Goal: Task Accomplishment & Management: Use online tool/utility

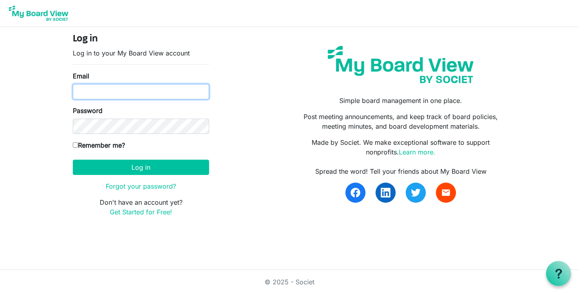
click at [94, 89] on input "Email" at bounding box center [141, 91] width 136 height 15
type input "[PERSON_NAME][EMAIL_ADDRESS][DOMAIN_NAME]"
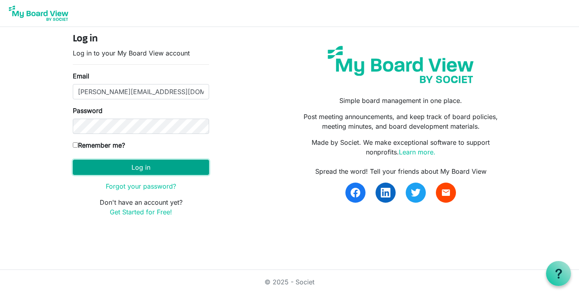
click at [159, 168] on button "Log in" at bounding box center [141, 167] width 136 height 15
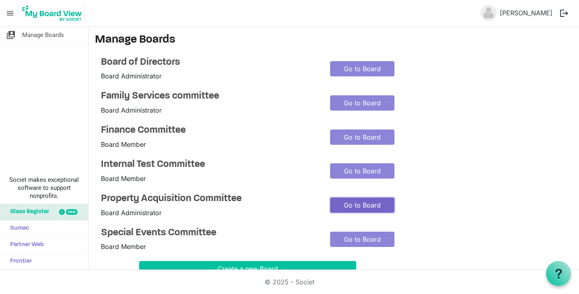
click at [336, 204] on link "Go to Board" at bounding box center [362, 204] width 64 height 15
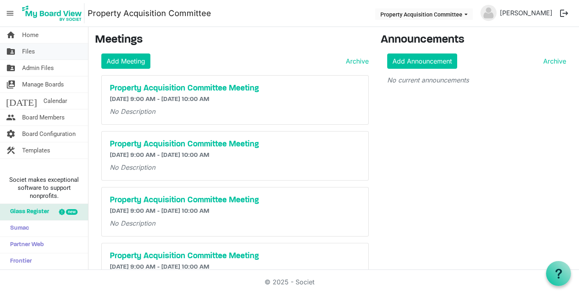
click at [27, 51] on span "Files" at bounding box center [28, 51] width 13 height 16
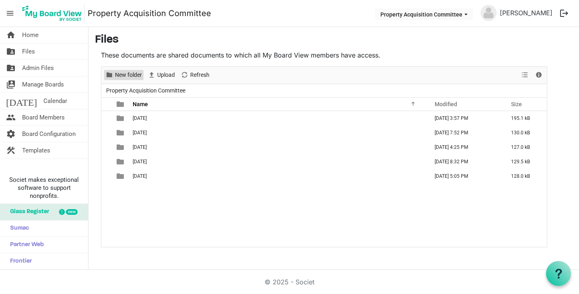
click at [126, 75] on span "New folder" at bounding box center [128, 75] width 29 height 10
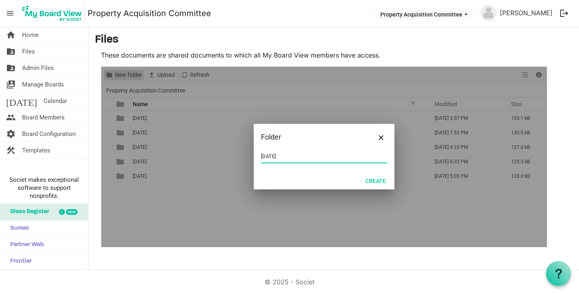
type input "[DATE]"
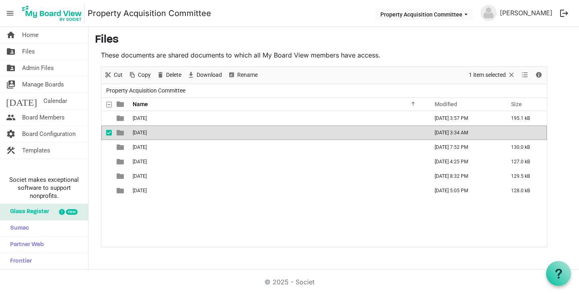
click at [147, 133] on span "August 19, 2025" at bounding box center [140, 133] width 14 height 6
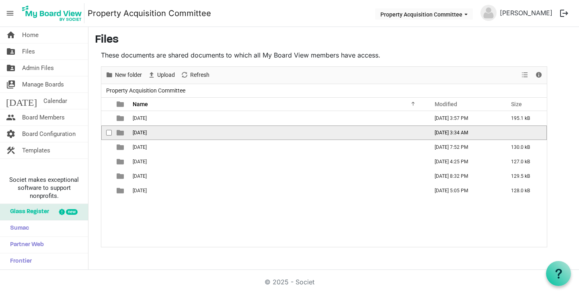
click at [147, 133] on span "August 19, 2025" at bounding box center [140, 133] width 14 height 6
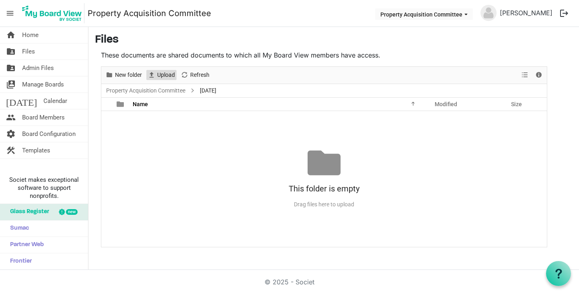
click at [163, 73] on span "Upload" at bounding box center [165, 75] width 19 height 10
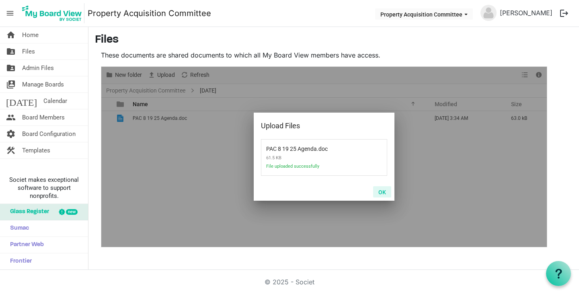
click at [385, 189] on button "OK" at bounding box center [382, 191] width 18 height 11
